Goal: Information Seeking & Learning: Find specific fact

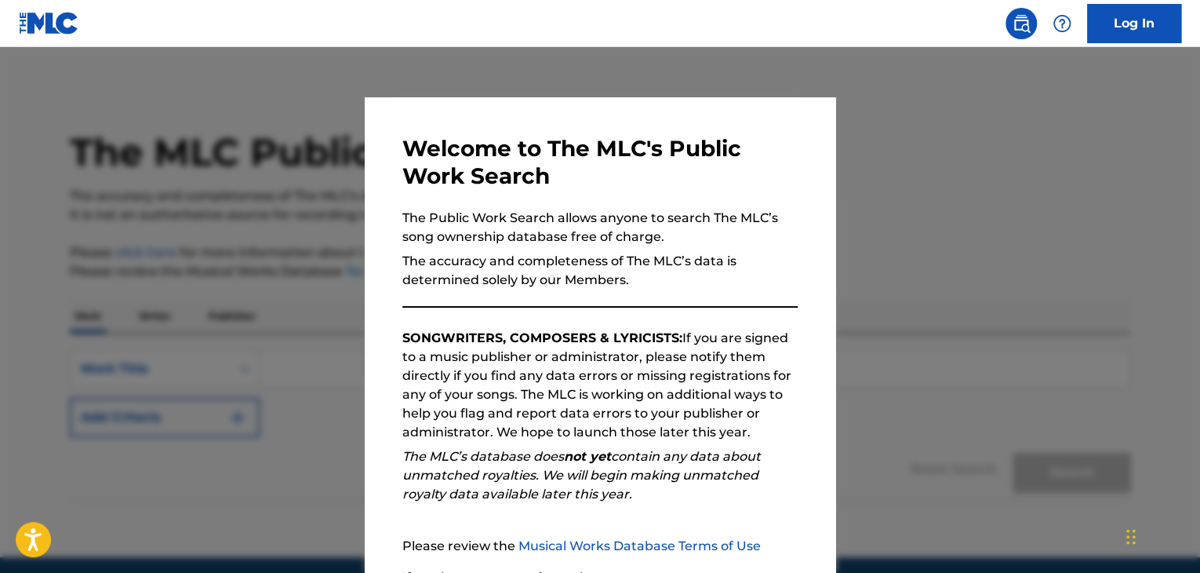
click at [1023, 25] on img at bounding box center [1021, 23] width 19 height 19
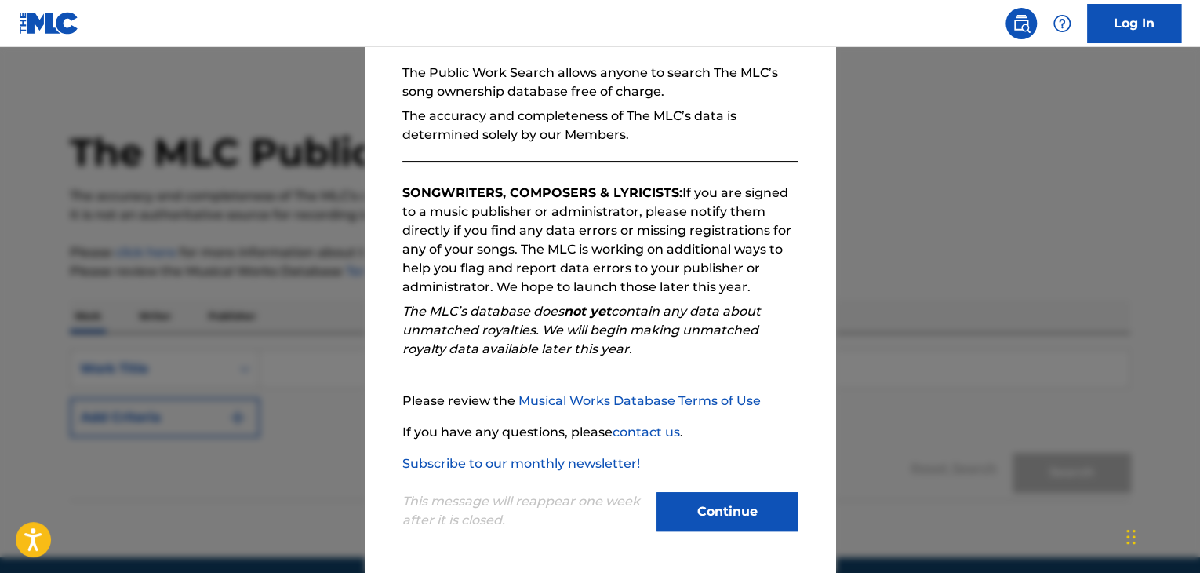
click at [750, 518] on button "Continue" at bounding box center [727, 511] width 141 height 39
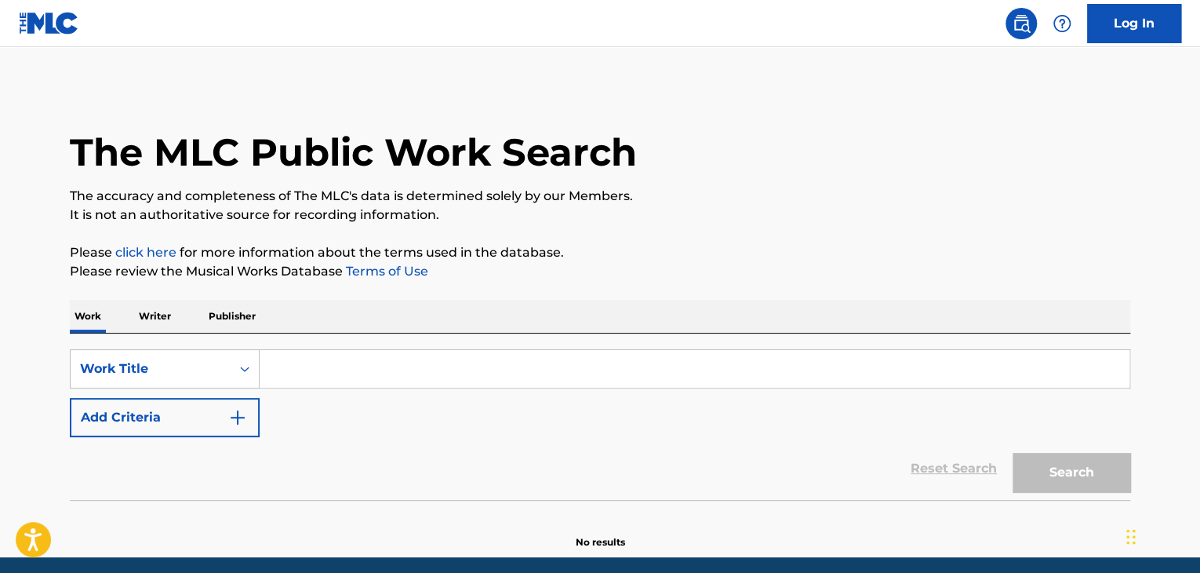
click at [169, 315] on p "Writer" at bounding box center [155, 316] width 42 height 33
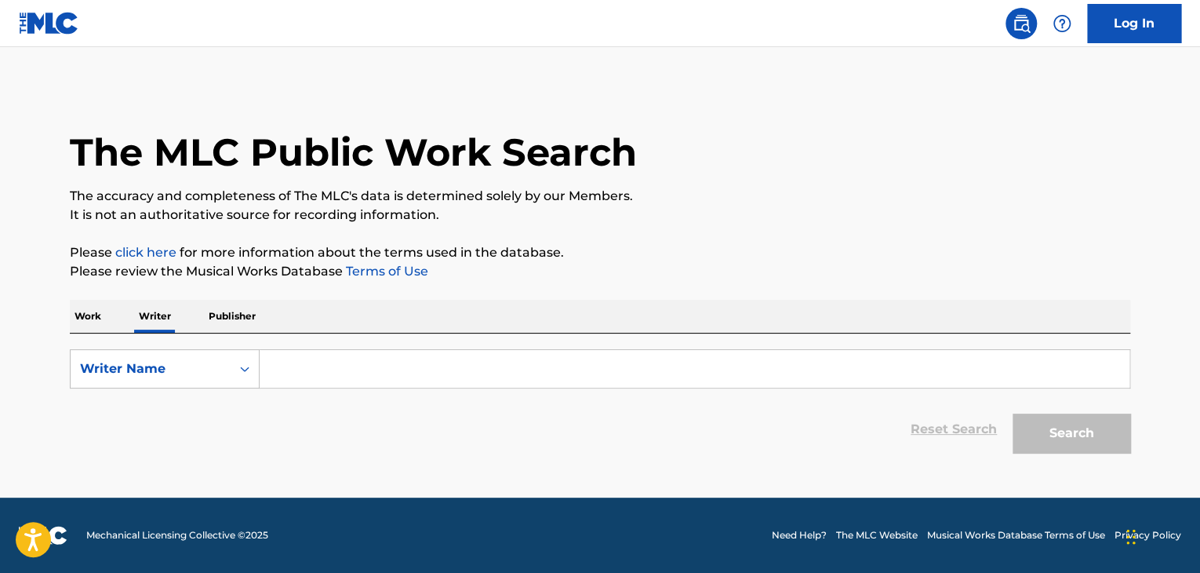
click at [301, 373] on input "Search Form" at bounding box center [695, 369] width 870 height 38
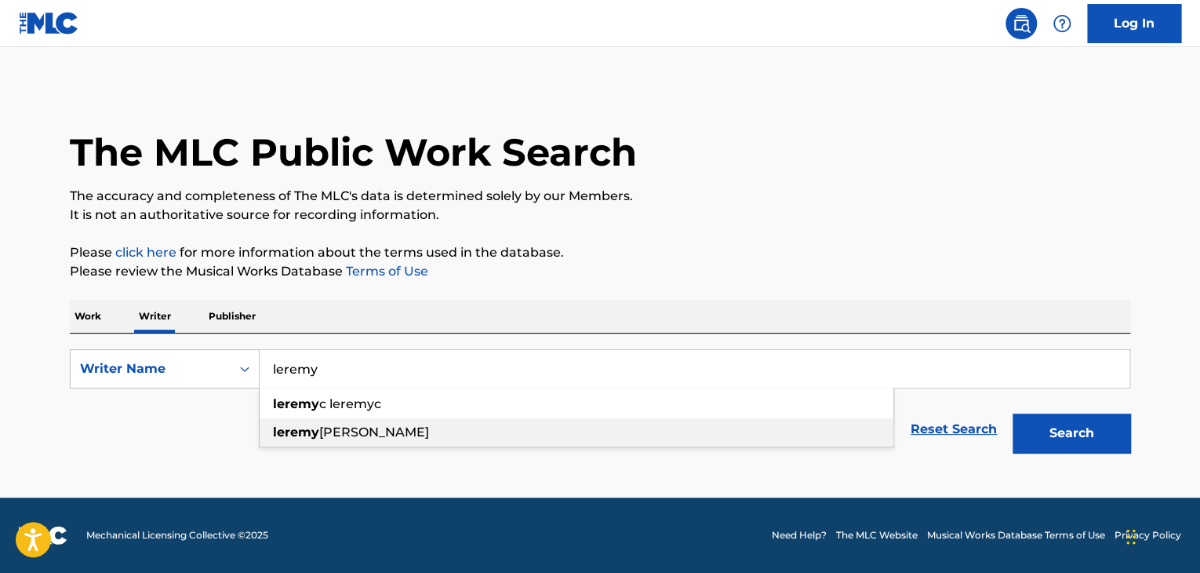
click at [439, 437] on div "[PERSON_NAME]" at bounding box center [577, 432] width 634 height 28
type input "[PERSON_NAME]"
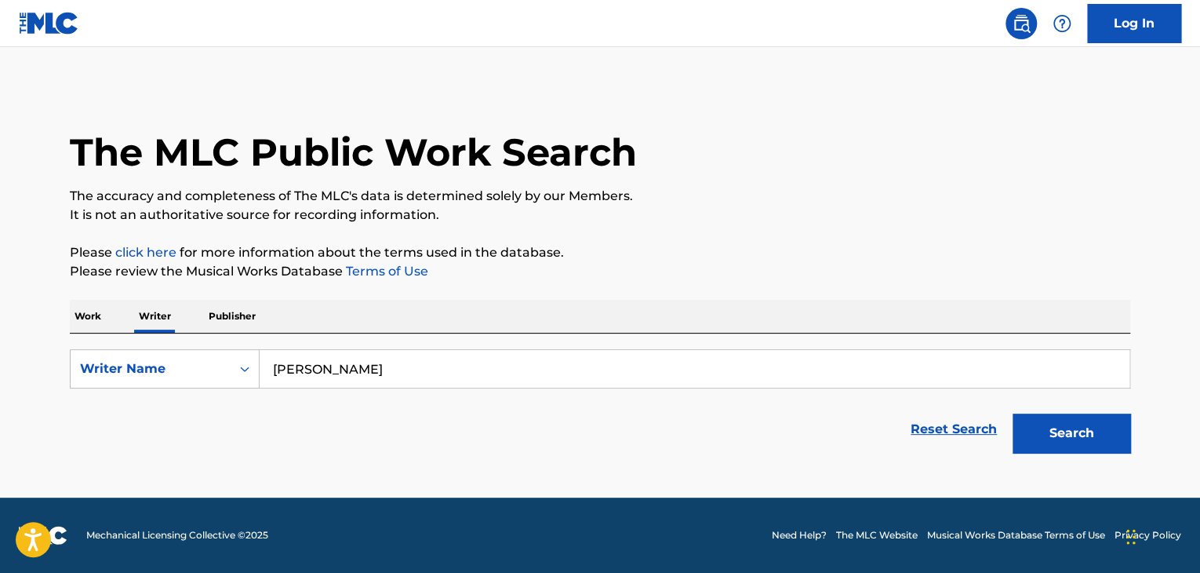
click at [1075, 450] on button "Search" at bounding box center [1072, 432] width 118 height 39
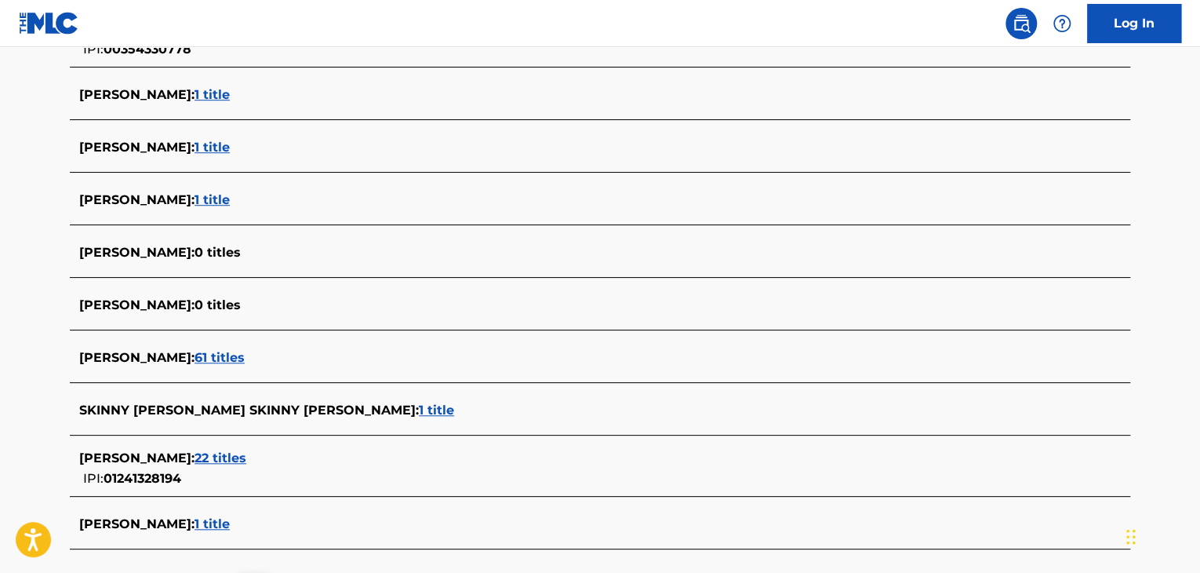
scroll to position [620, 0]
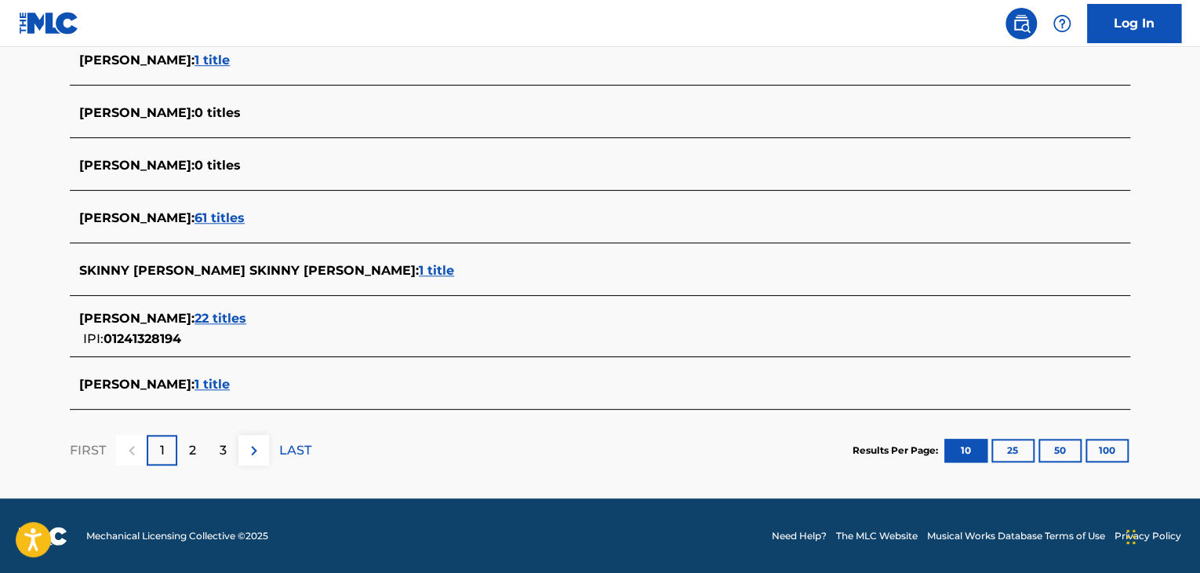
click at [244, 315] on span "22 titles" at bounding box center [221, 318] width 52 height 15
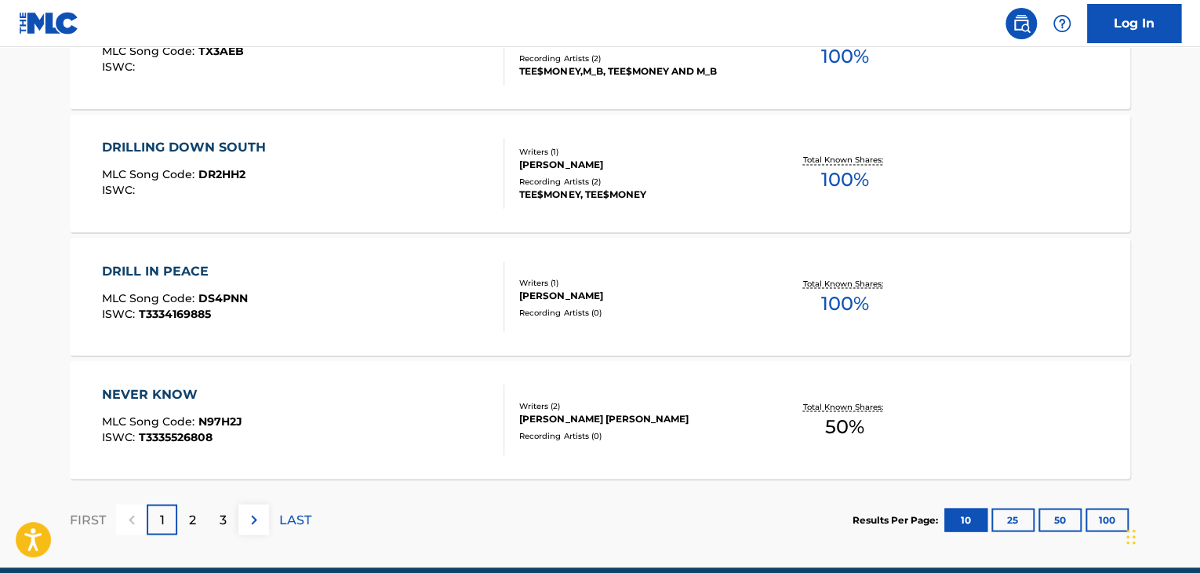
scroll to position [1301, 0]
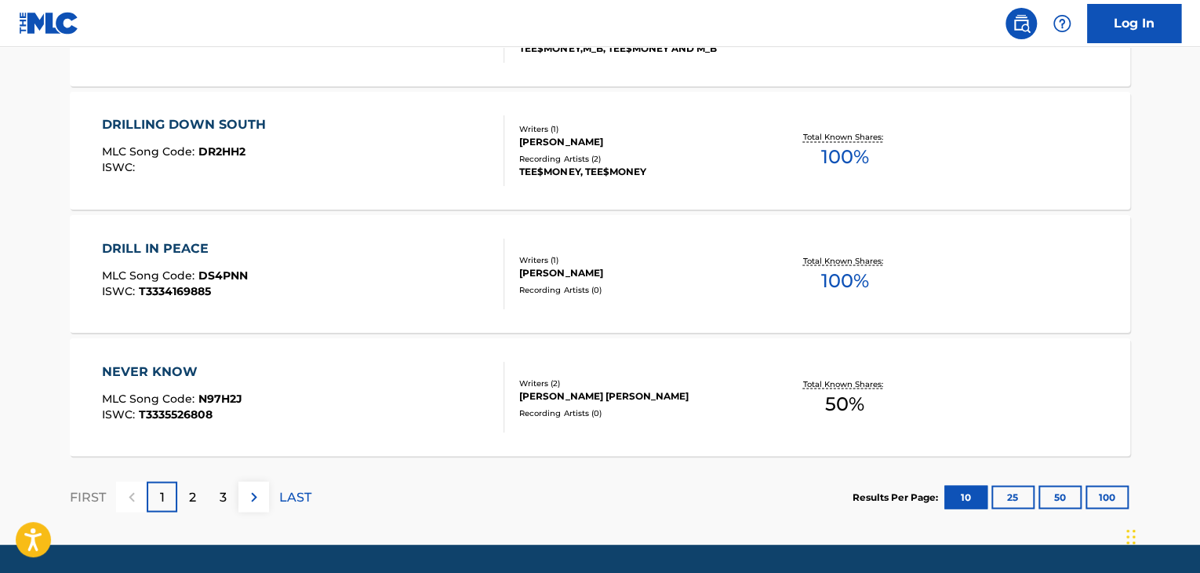
click at [295, 487] on p "LAST" at bounding box center [295, 496] width 32 height 19
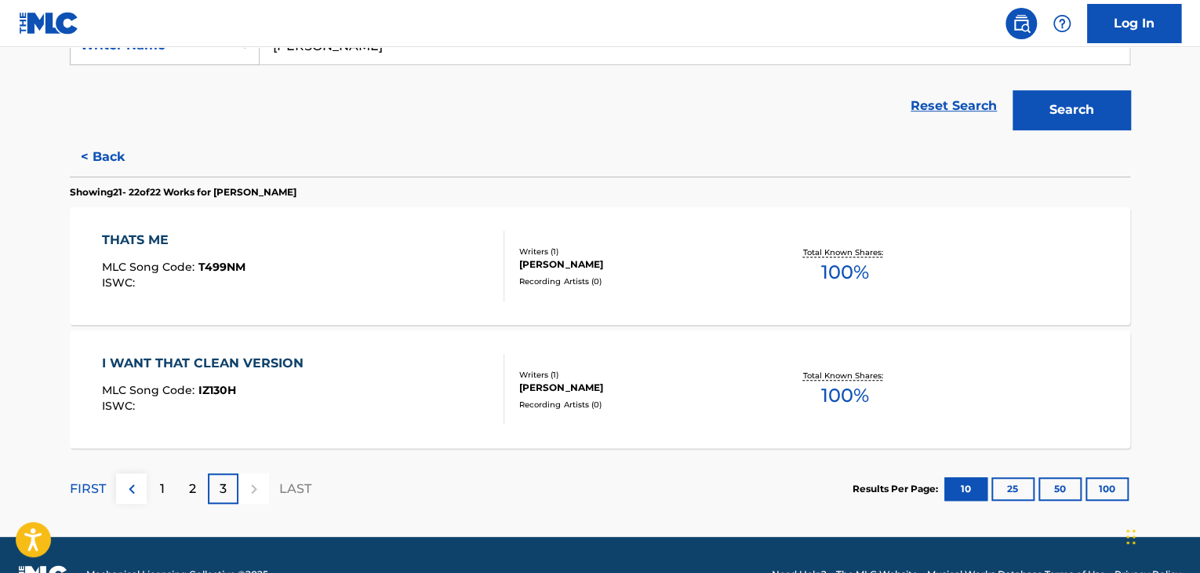
scroll to position [311, 0]
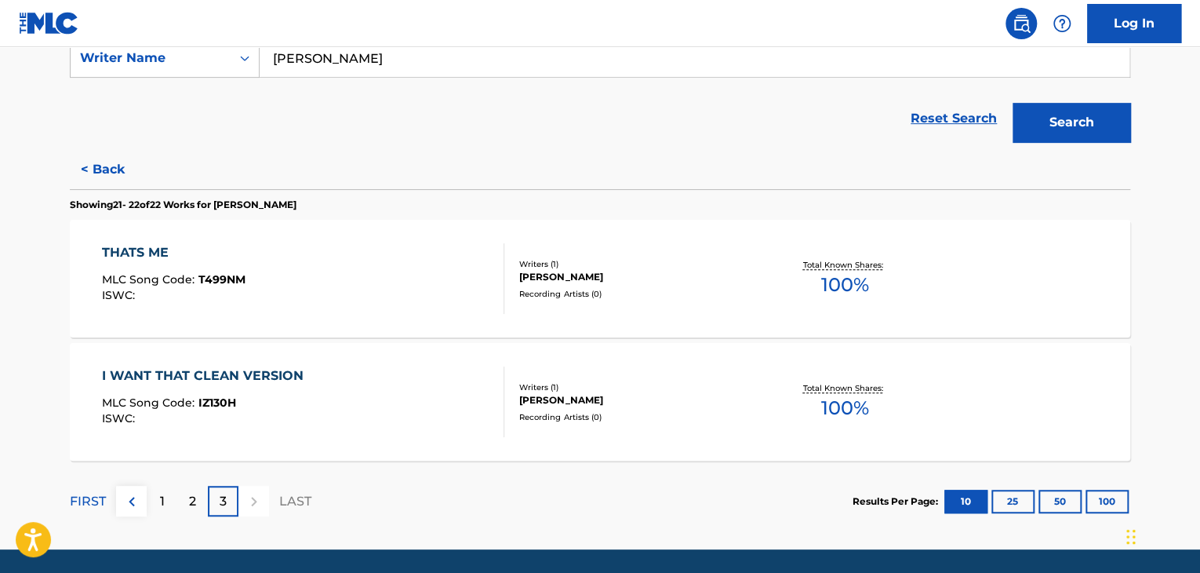
click at [195, 505] on p "2" at bounding box center [192, 501] width 7 height 19
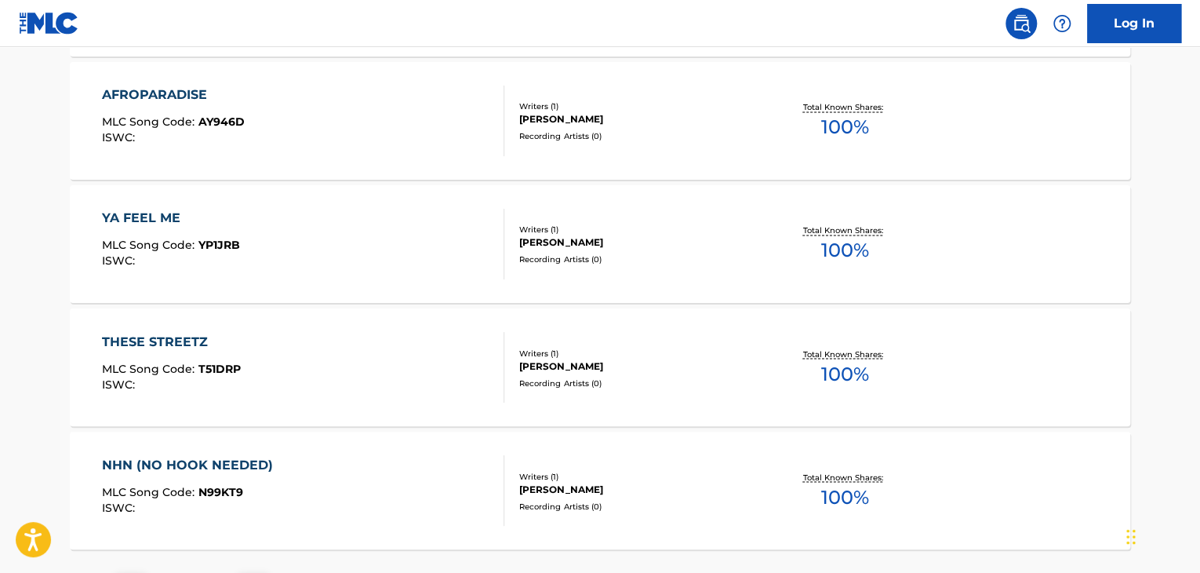
scroll to position [1317, 0]
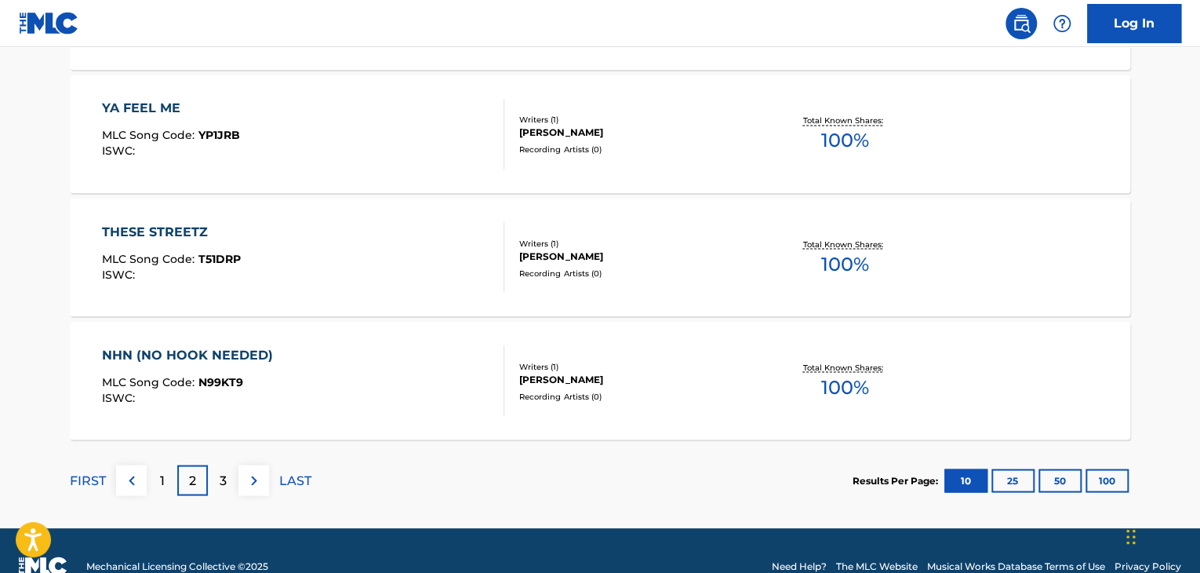
click at [152, 478] on div "1" at bounding box center [162, 479] width 31 height 31
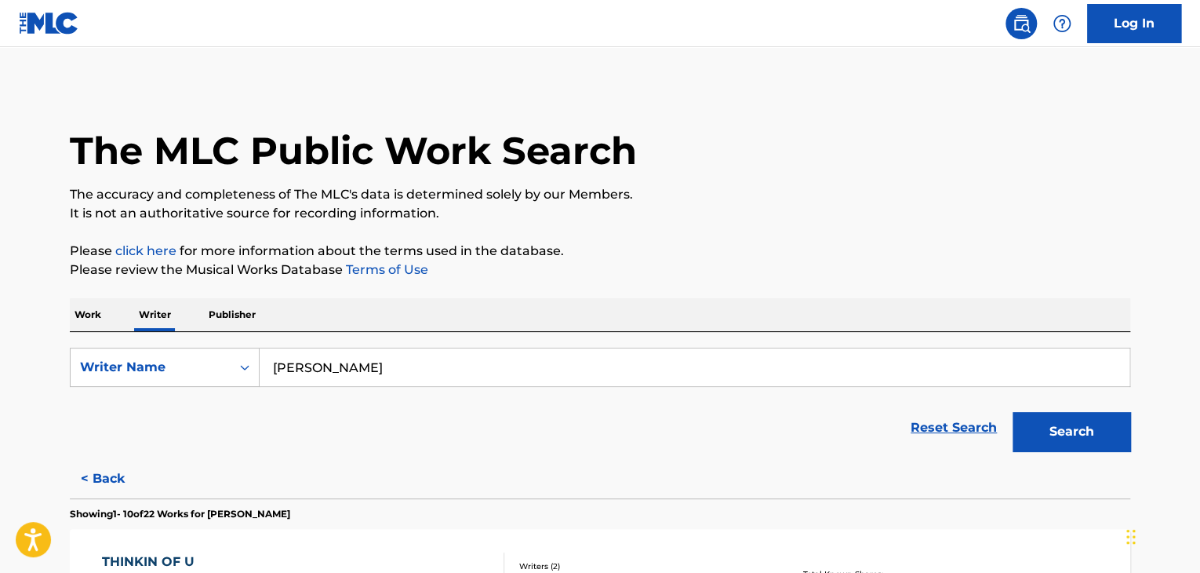
scroll to position [0, 0]
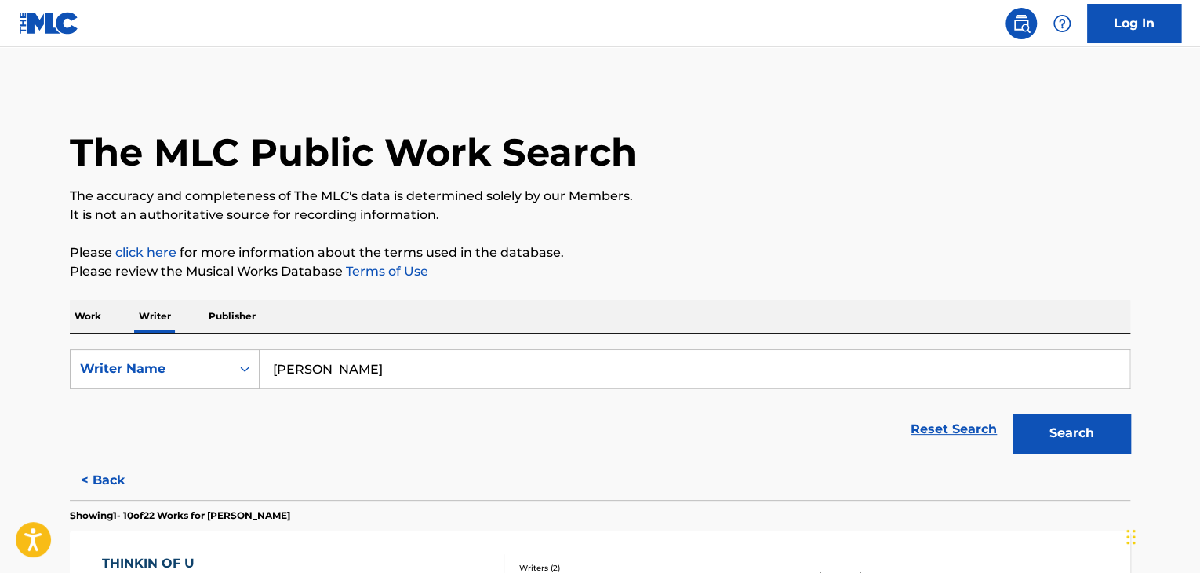
click at [97, 319] on p "Work" at bounding box center [88, 316] width 36 height 33
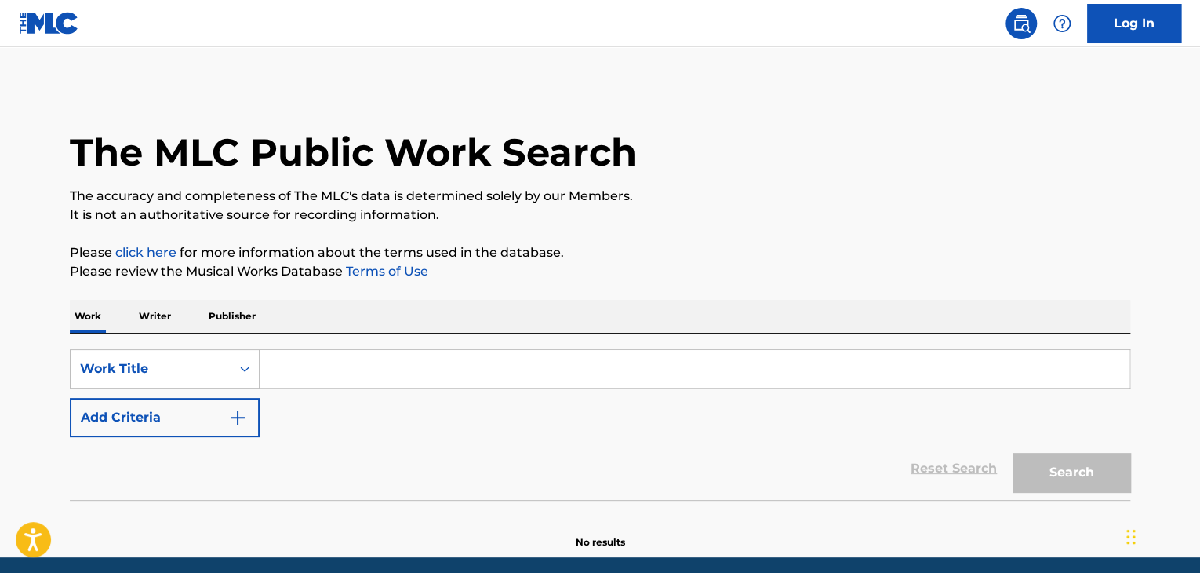
click at [247, 320] on p "Publisher" at bounding box center [232, 316] width 56 height 33
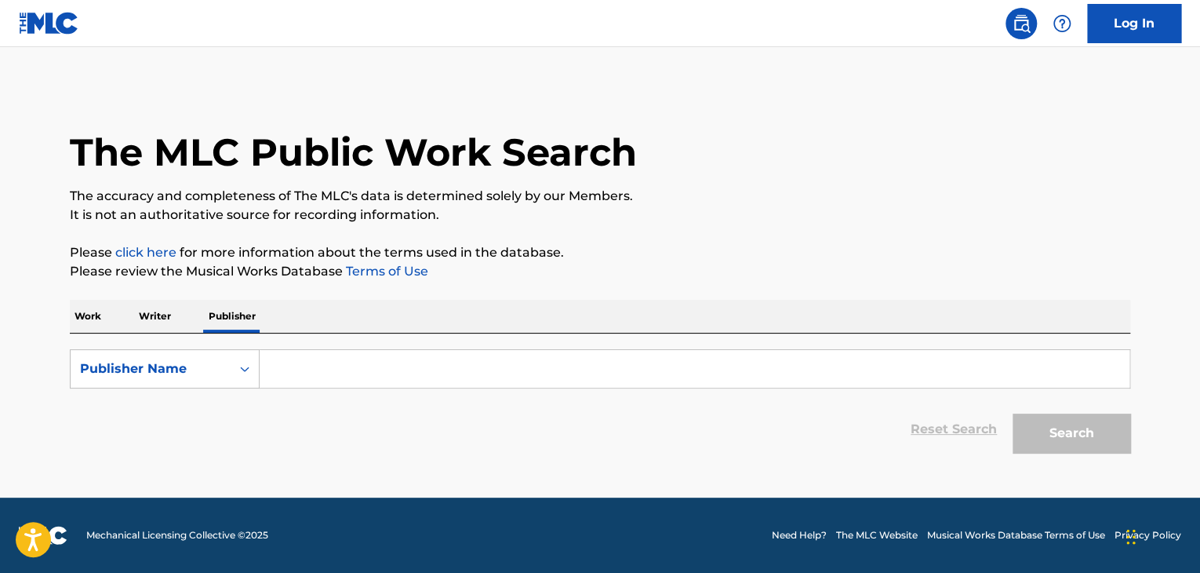
click at [154, 318] on p "Writer" at bounding box center [155, 316] width 42 height 33
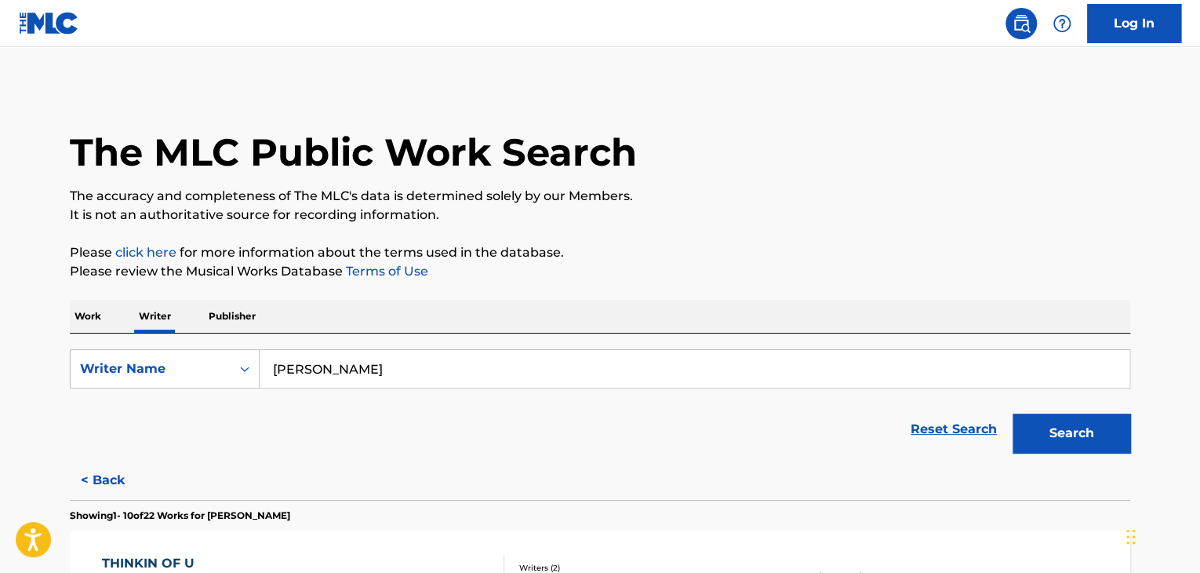
click at [98, 319] on p "Work" at bounding box center [88, 316] width 36 height 33
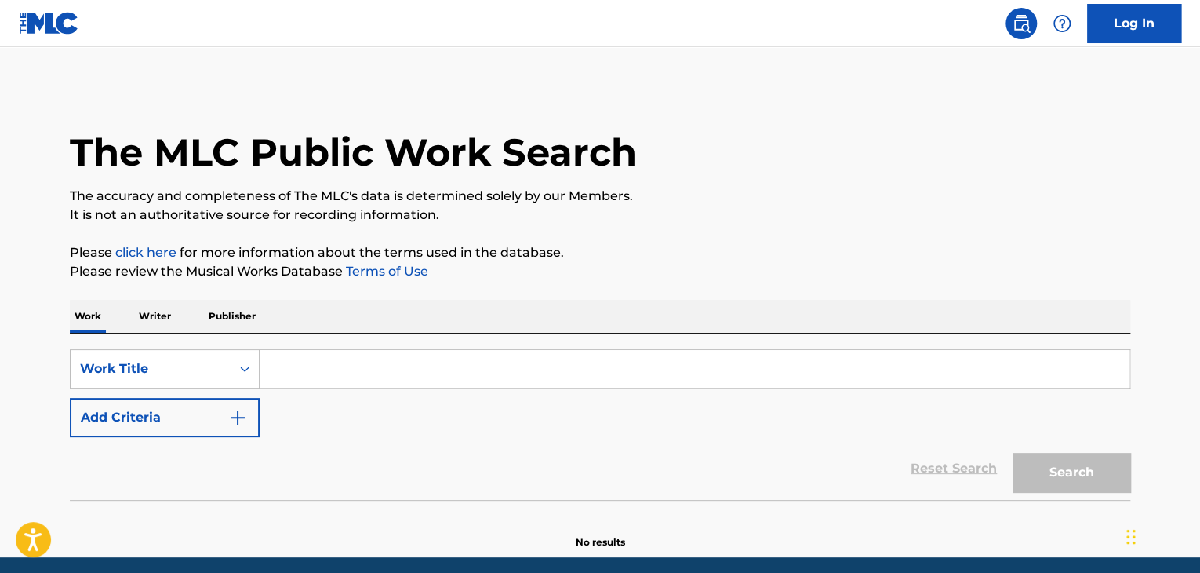
click at [351, 365] on input "Search Form" at bounding box center [695, 369] width 870 height 38
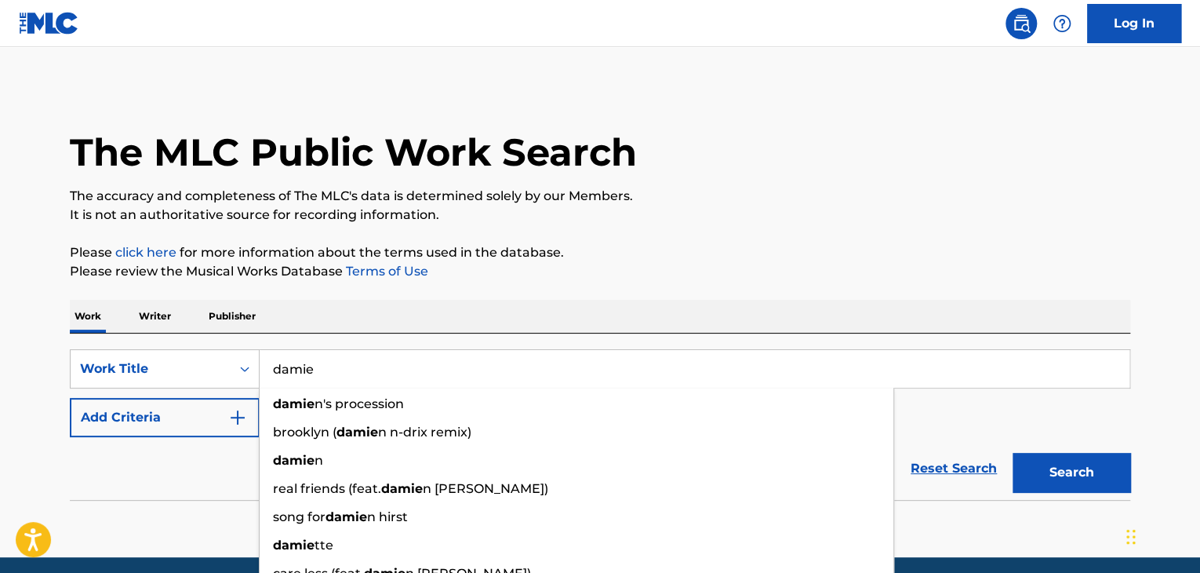
type input "[PERSON_NAME]"
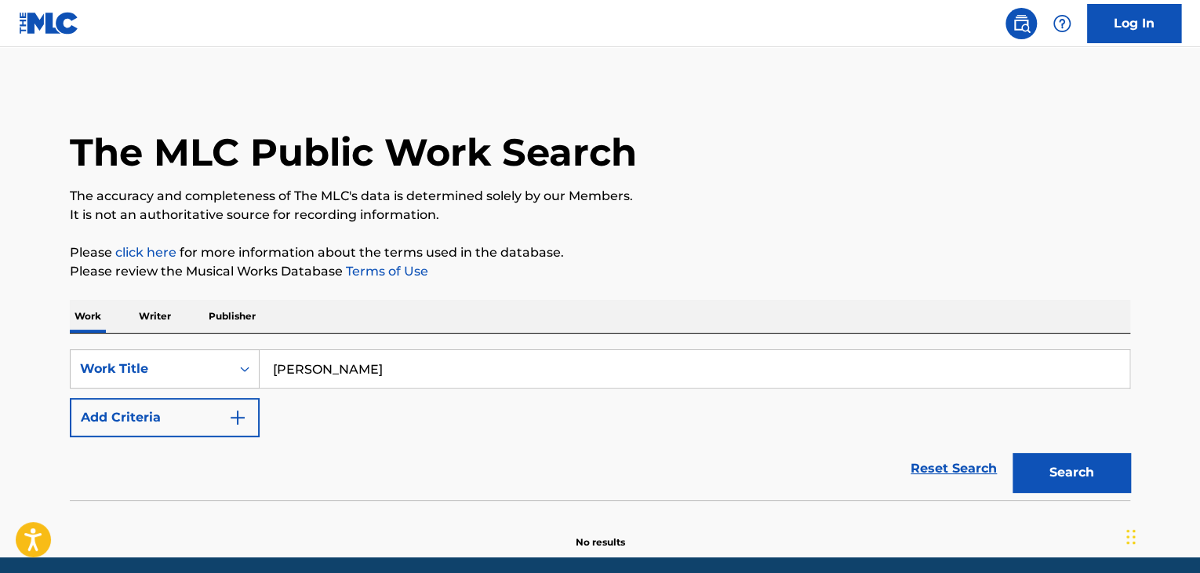
type input "[PERSON_NAME]"
click at [1051, 472] on button "Search" at bounding box center [1072, 472] width 118 height 39
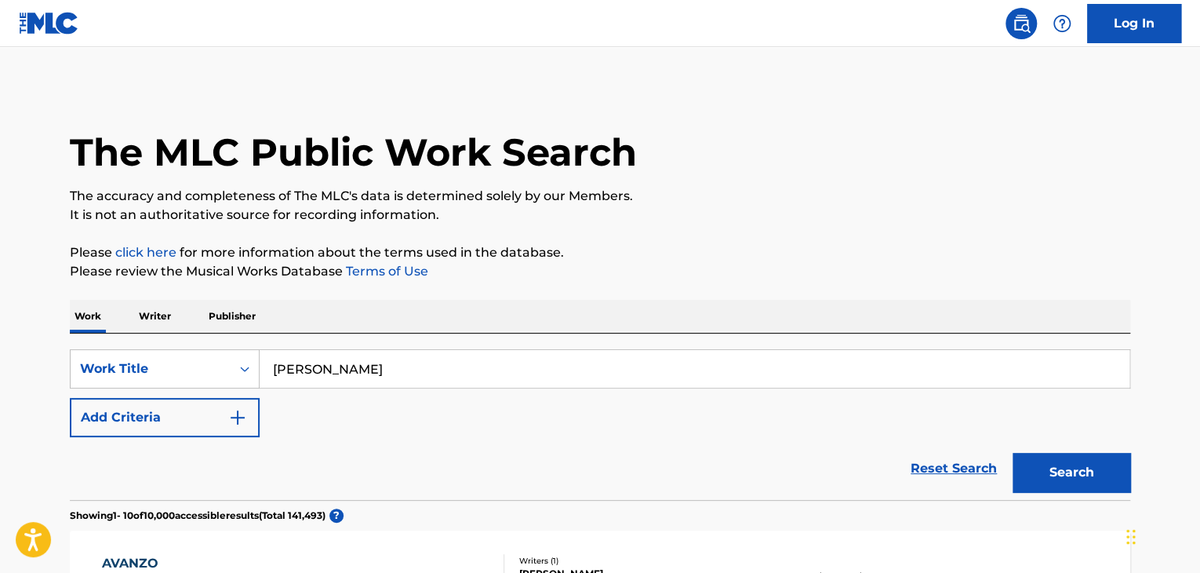
click at [171, 315] on p "Writer" at bounding box center [155, 316] width 42 height 33
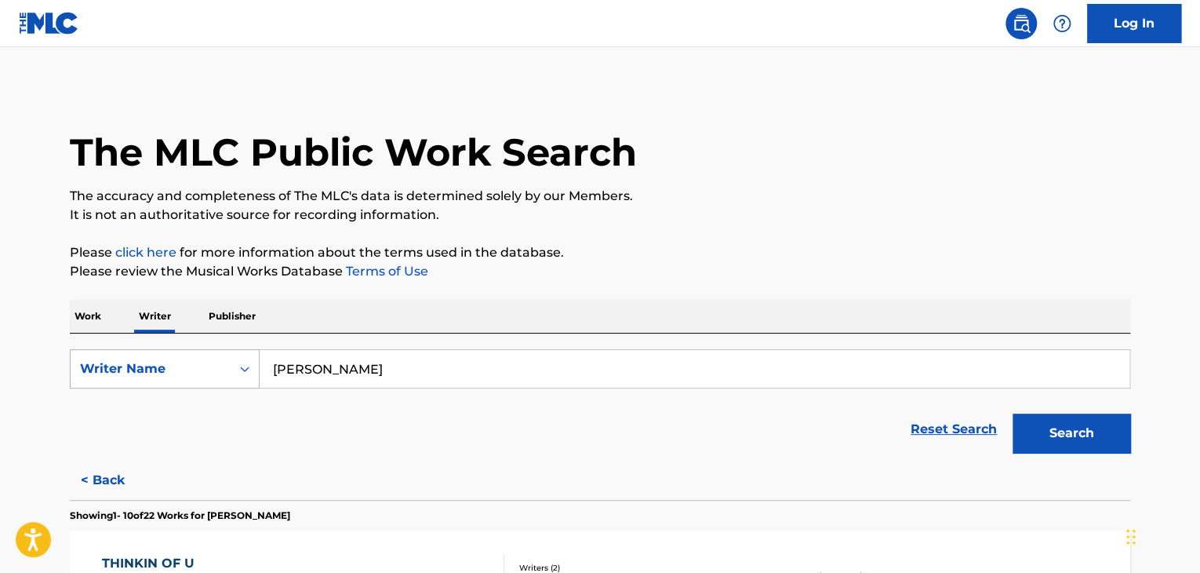
drag, startPoint x: 413, startPoint y: 376, endPoint x: 129, endPoint y: 373, distance: 284.0
click at [126, 370] on div "SearchWithCriteria3355caa7-b88b-4969-bf62-96b1db0a538e Writer Name [PERSON_NAME]" at bounding box center [600, 368] width 1061 height 39
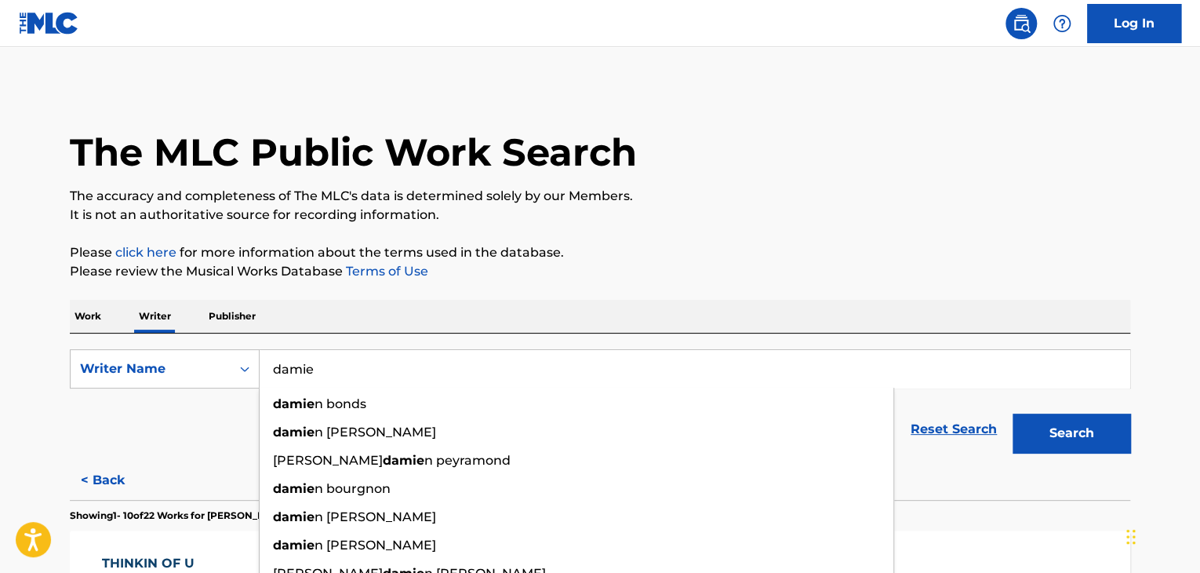
type input "[PERSON_NAME]"
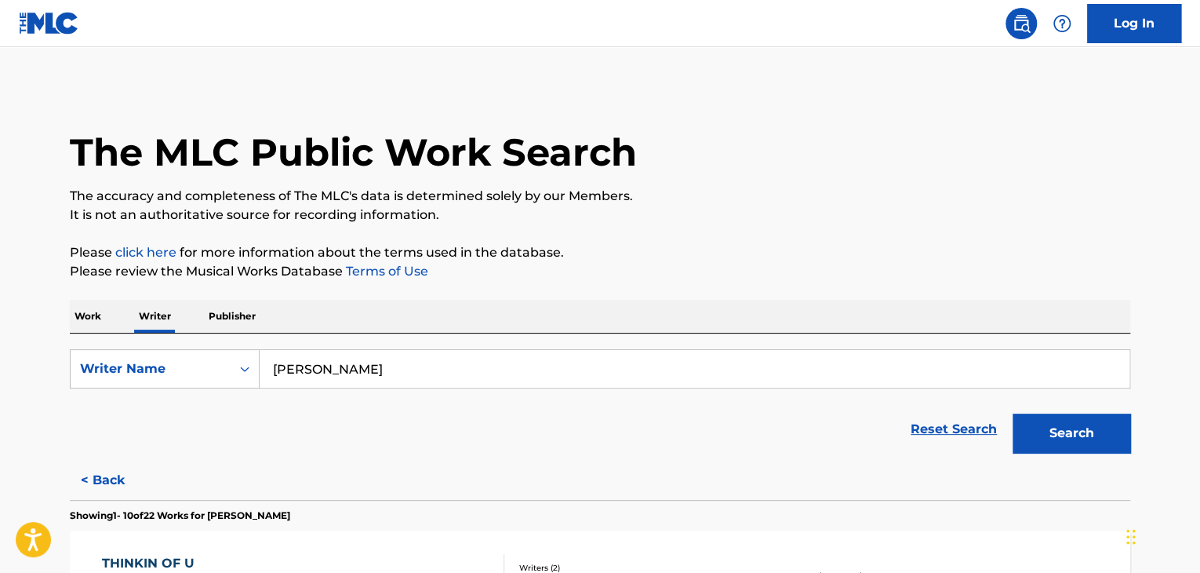
type input "[PERSON_NAME]"
click at [1076, 442] on button "Search" at bounding box center [1072, 432] width 118 height 39
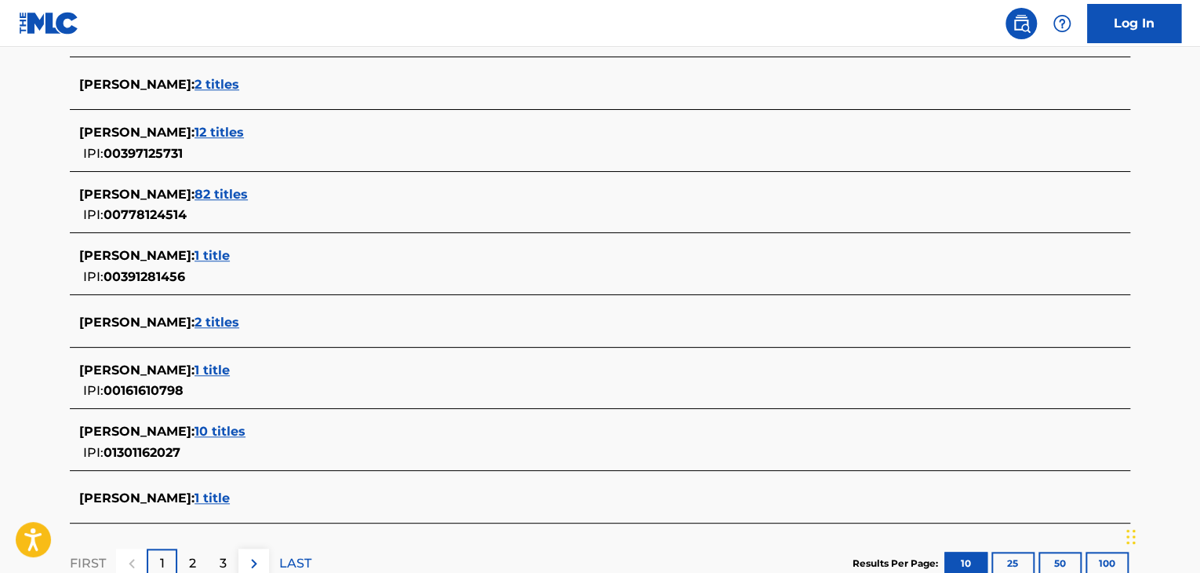
scroll to position [647, 0]
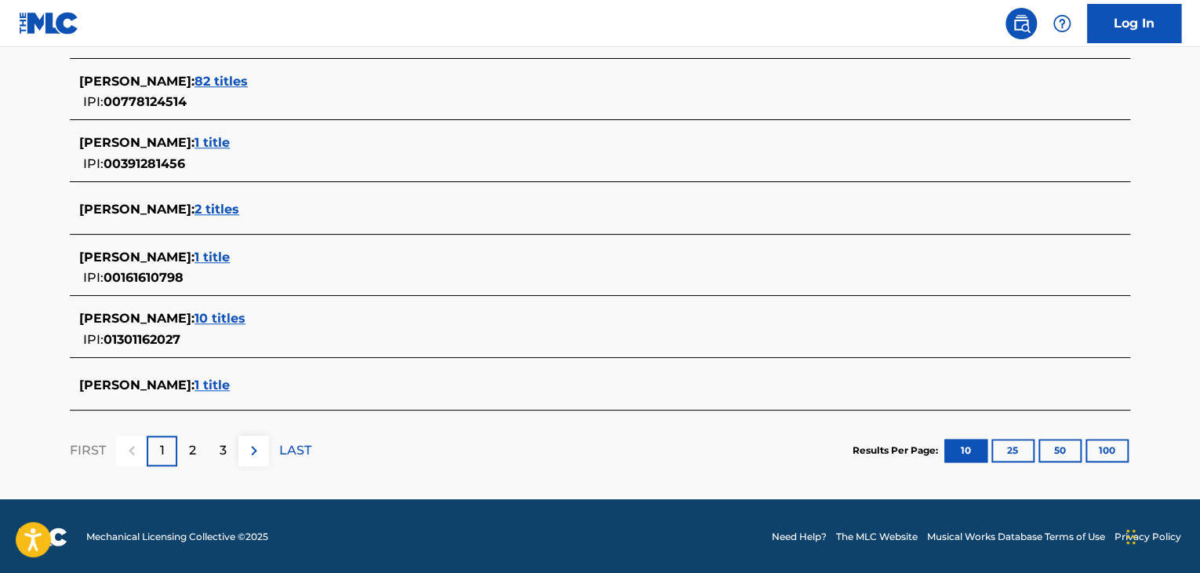
click at [246, 318] on span "10 titles" at bounding box center [220, 318] width 51 height 15
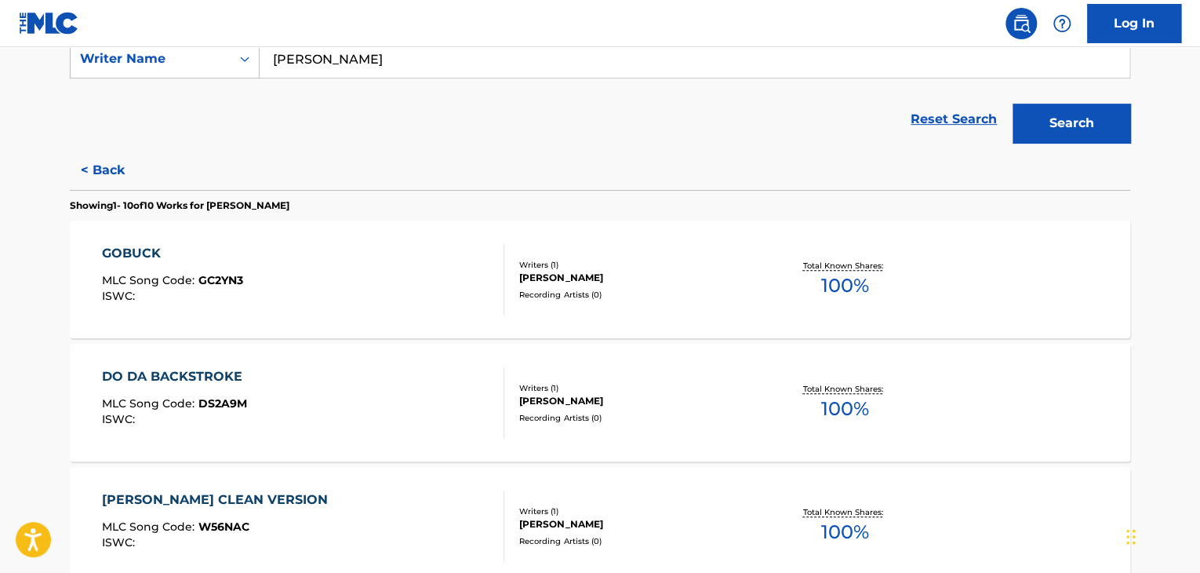
scroll to position [296, 0]
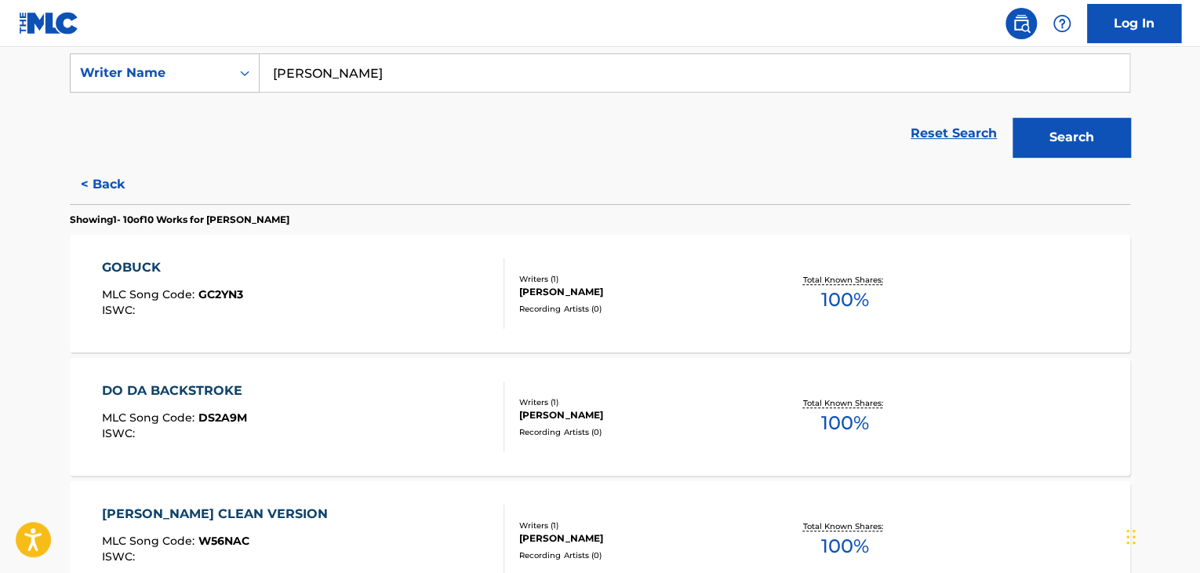
click at [155, 267] on div "GOBUCK" at bounding box center [172, 267] width 141 height 19
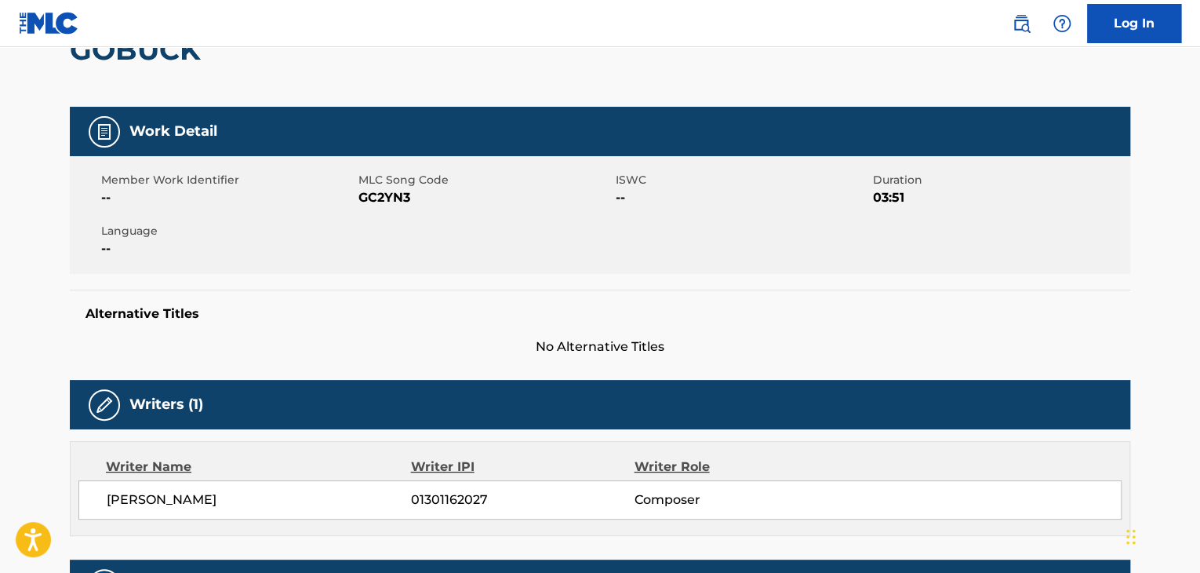
scroll to position [130, 0]
